Goal: Information Seeking & Learning: Find specific fact

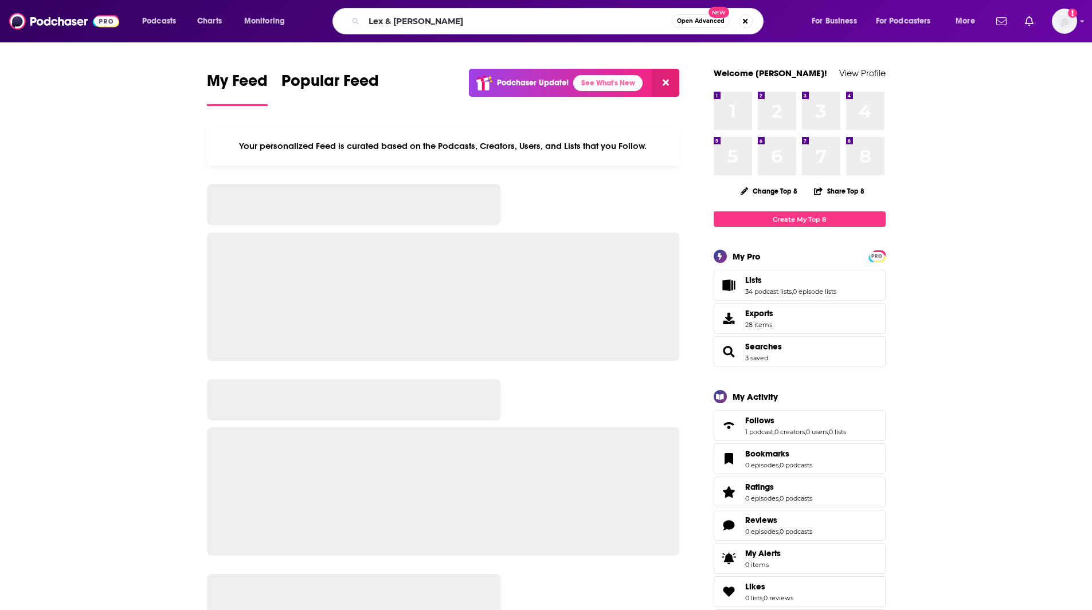
type input "Lex & [PERSON_NAME]"
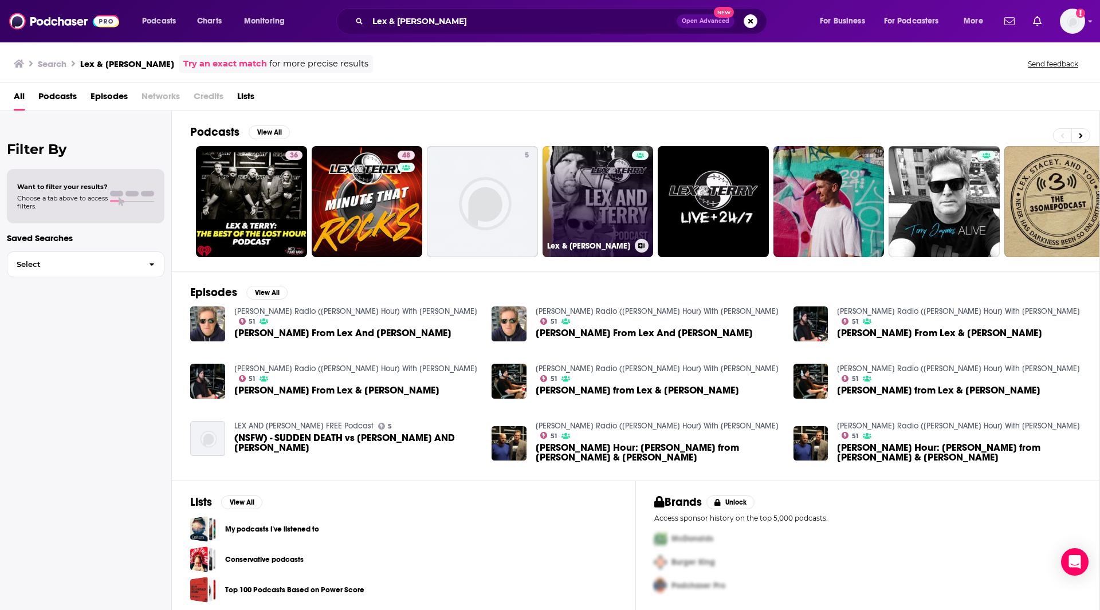
click at [554, 191] on link "Lex & [PERSON_NAME]" at bounding box center [598, 201] width 111 height 111
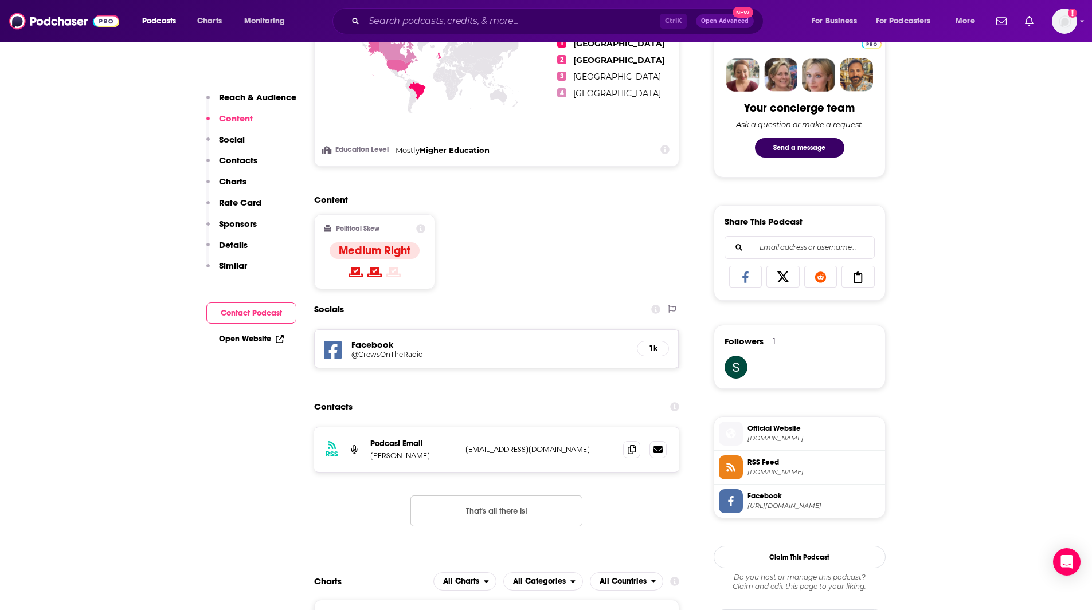
scroll to position [561, 0]
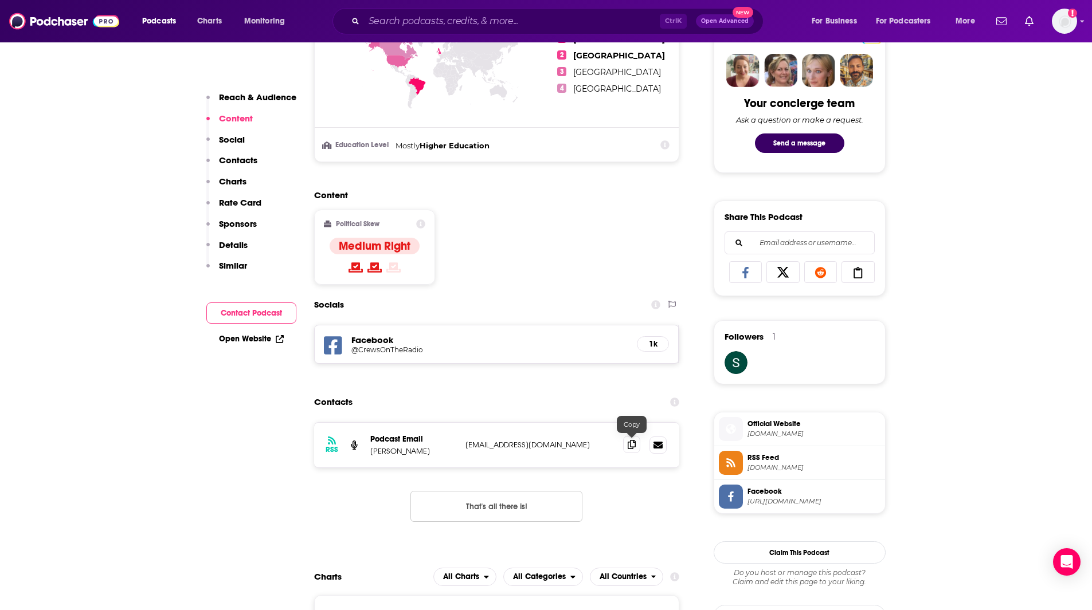
click at [632, 448] on icon at bounding box center [632, 444] width 8 height 9
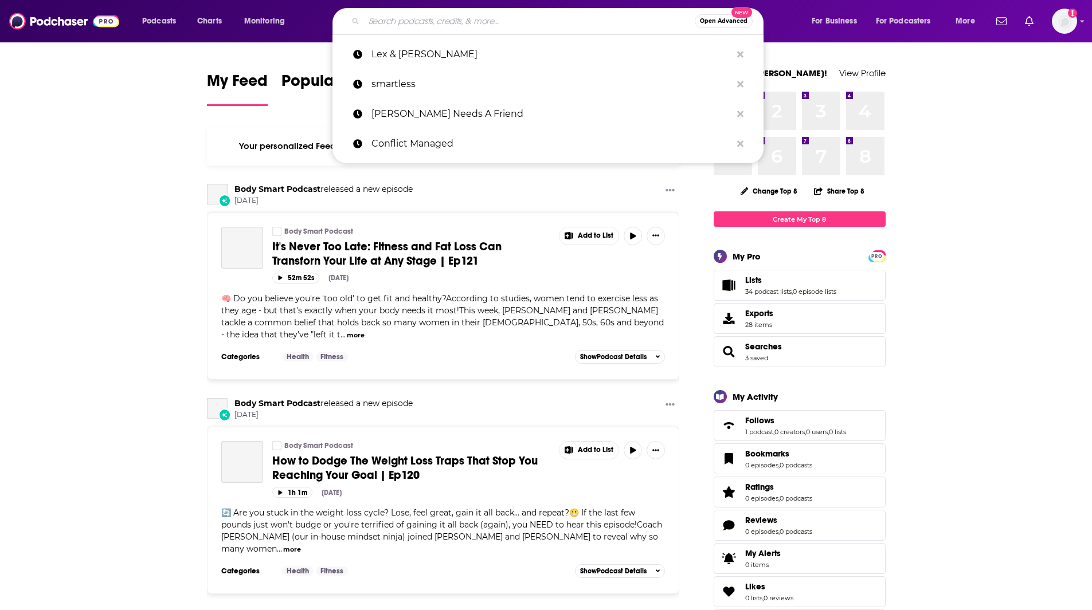
click at [406, 22] on input "Search podcasts, credits, & more..." at bounding box center [529, 21] width 331 height 18
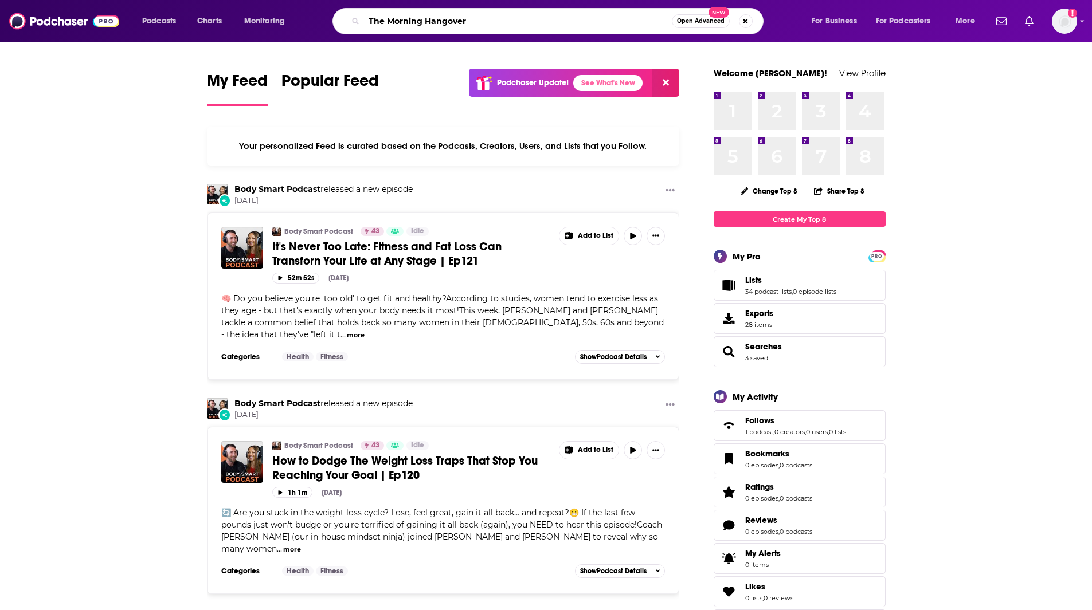
type input "The Morning Hangover"
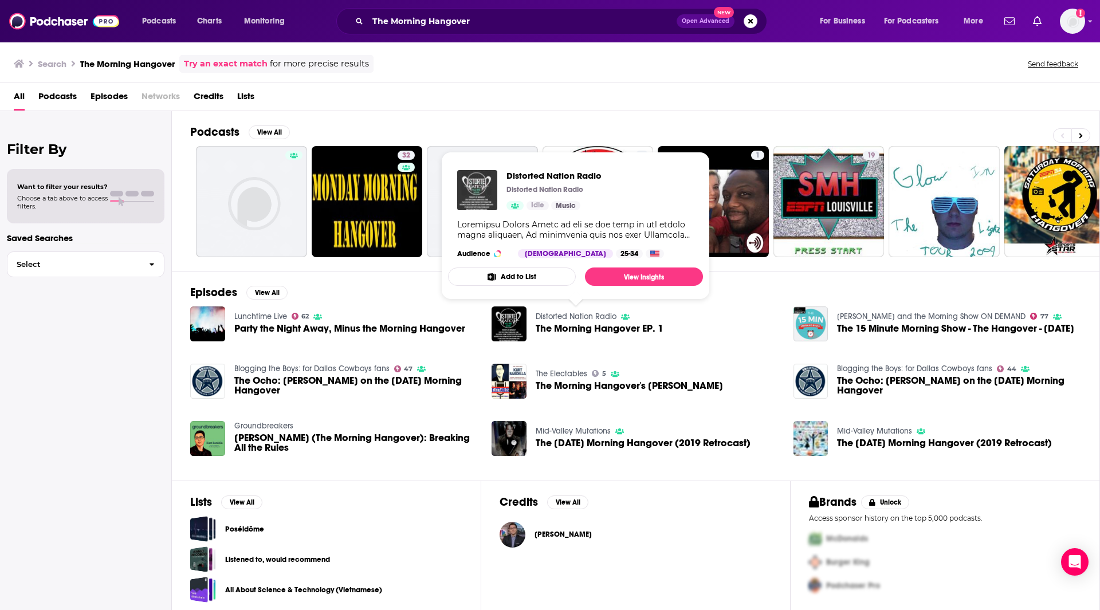
click at [488, 181] on img "Distorted Nation Radio" at bounding box center [477, 190] width 40 height 40
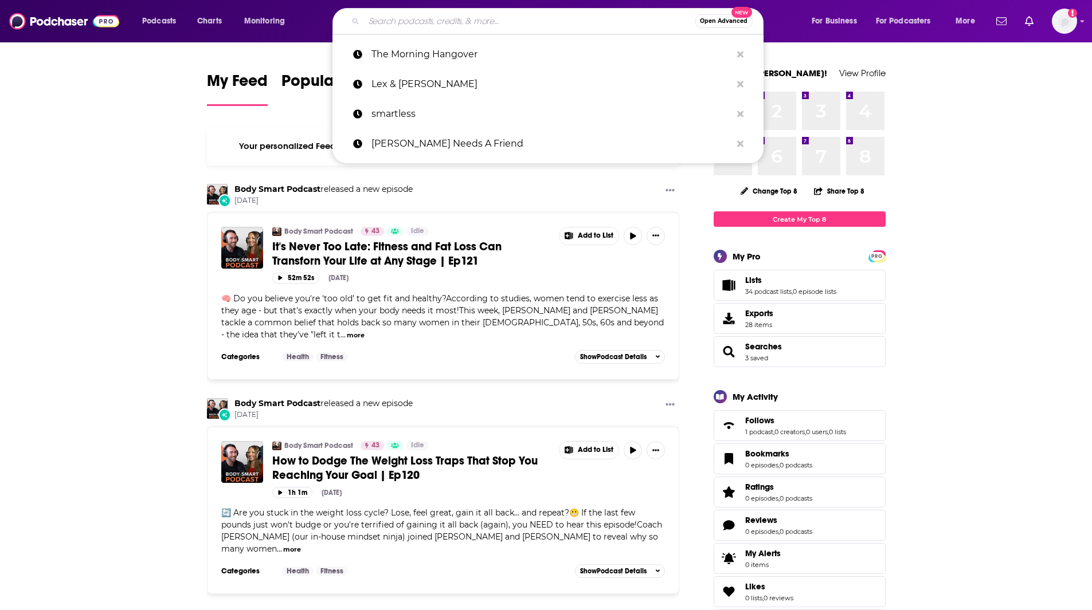
click at [385, 26] on input "Search podcasts, credits, & more..." at bounding box center [529, 21] width 331 height 18
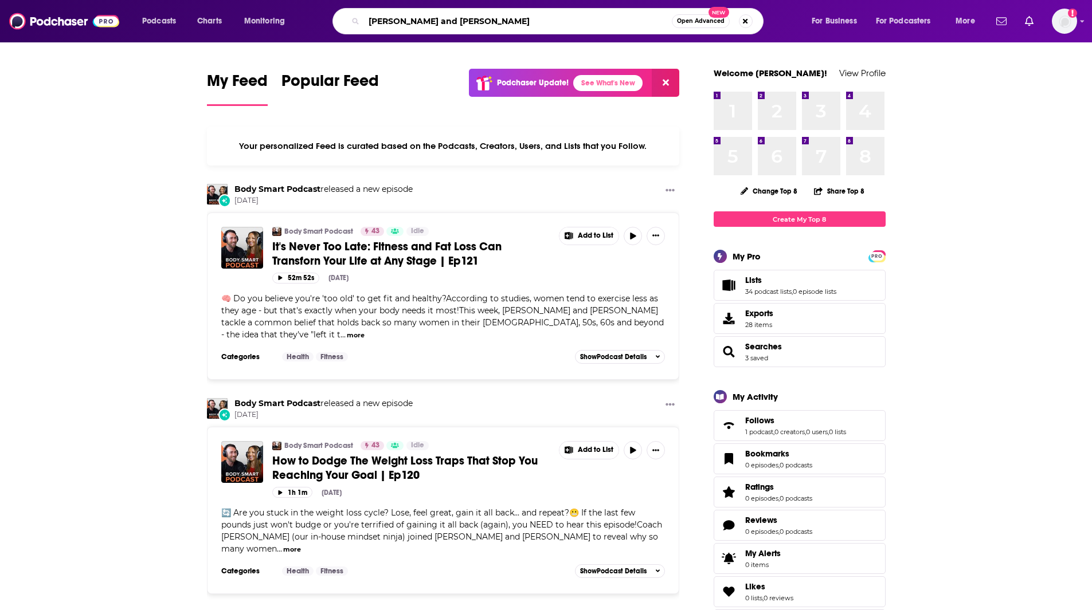
type input "Mikey and Bob"
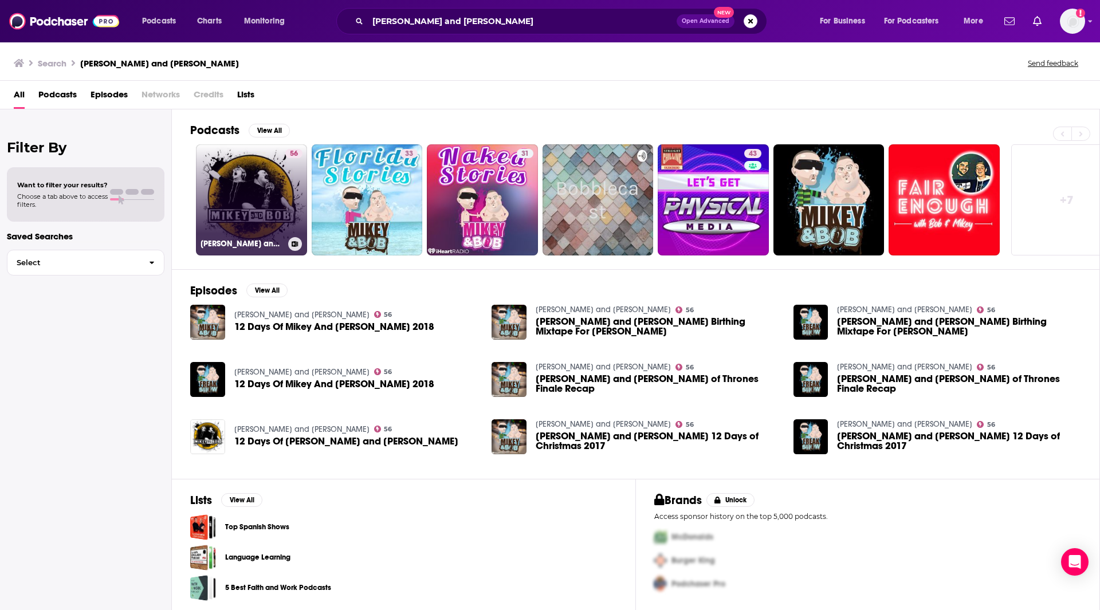
click at [241, 197] on link "56 Mikey and Bob" at bounding box center [251, 199] width 111 height 111
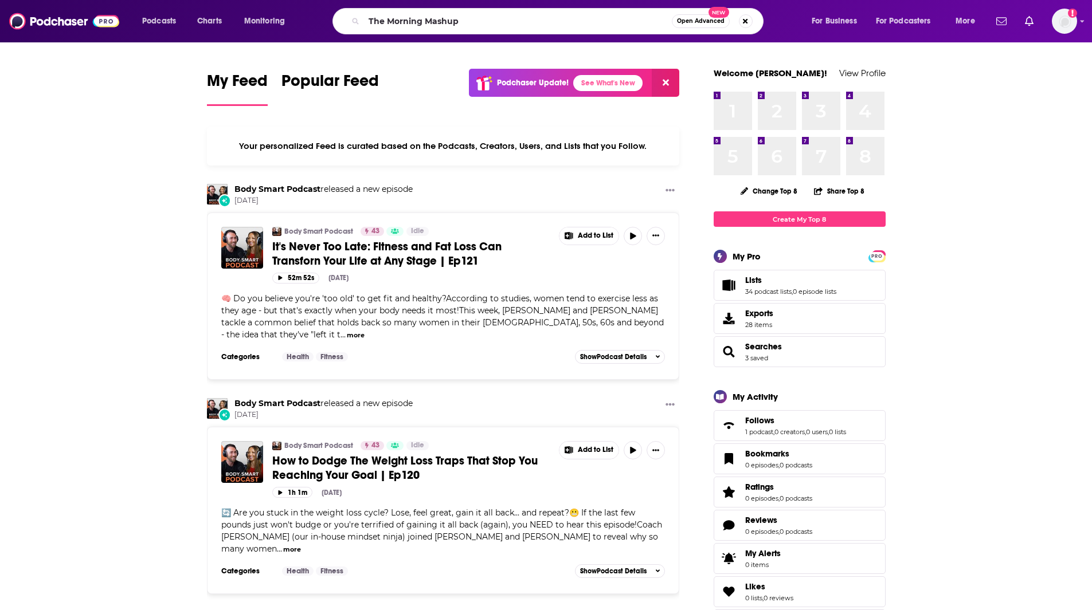
type input "The Morning Mashup"
